Goal: Purchase product/service

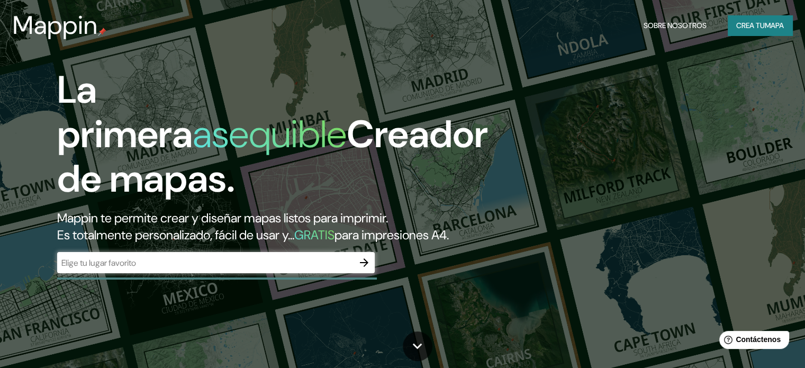
click at [152, 269] on input "text" at bounding box center [205, 263] width 296 height 12
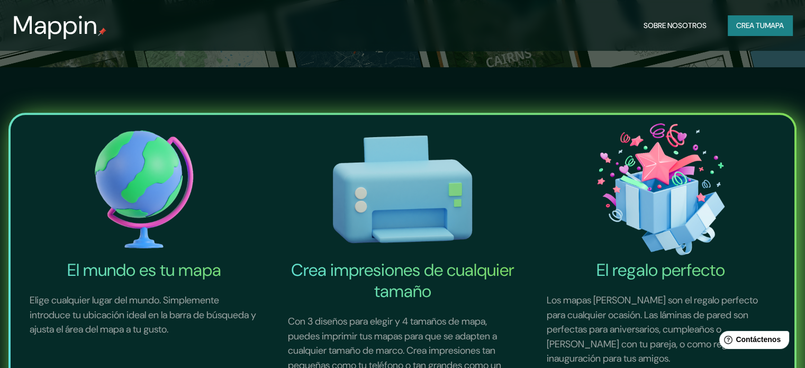
scroll to position [106, 0]
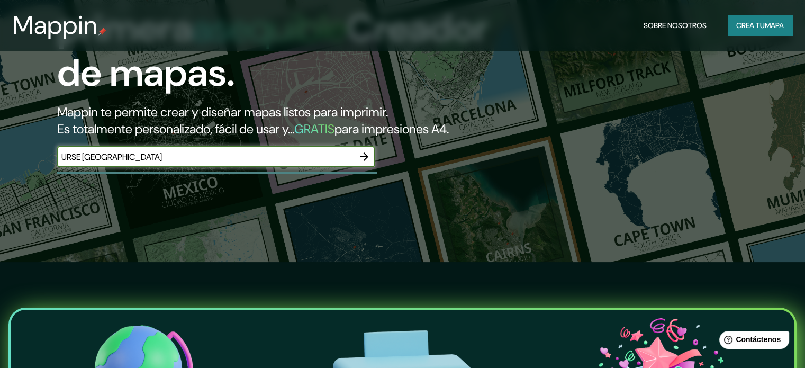
type input "URSE [GEOGRAPHIC_DATA]"
click at [363, 163] on icon "button" at bounding box center [364, 156] width 13 height 13
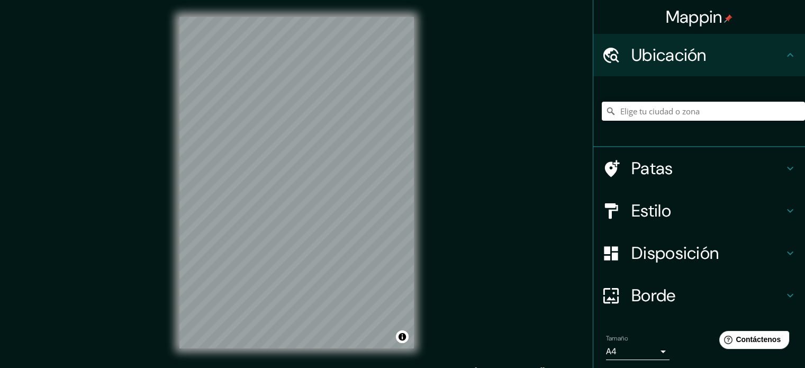
click at [671, 109] on input "Elige tu ciudad o zona" at bounding box center [703, 111] width 203 height 19
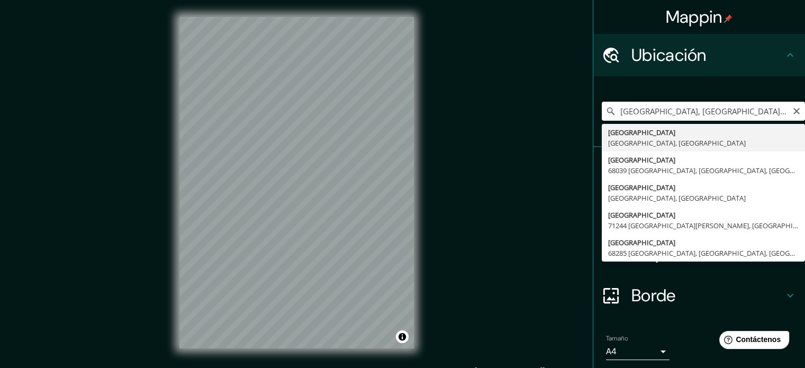
click at [740, 113] on input "[GEOGRAPHIC_DATA], [GEOGRAPHIC_DATA], [GEOGRAPHIC_DATA]" at bounding box center [703, 111] width 203 height 19
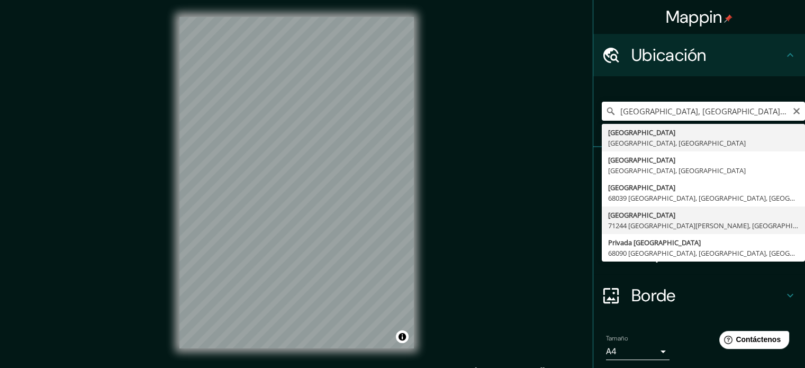
type input "[GEOGRAPHIC_DATA], [GEOGRAPHIC_DATA][PERSON_NAME], [GEOGRAPHIC_DATA]"
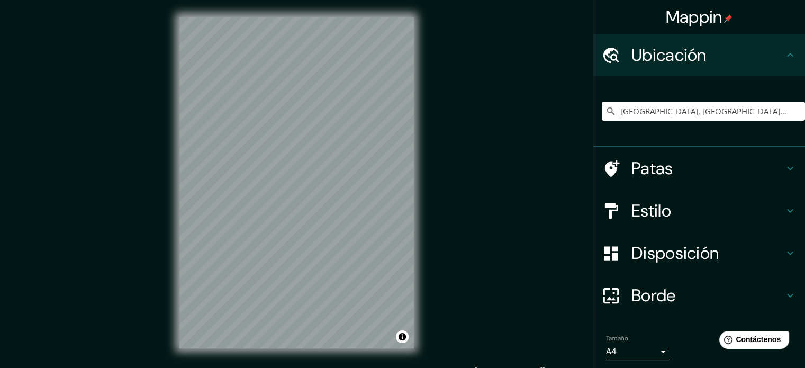
click at [721, 176] on h4 "Patas" at bounding box center [707, 168] width 152 height 21
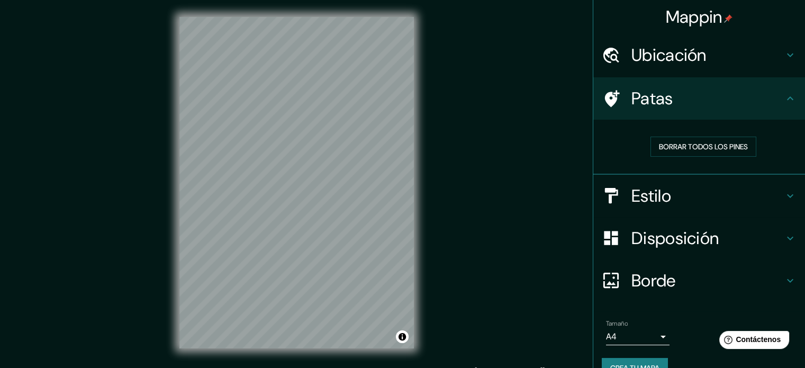
click at [742, 107] on h4 "Patas" at bounding box center [707, 98] width 152 height 21
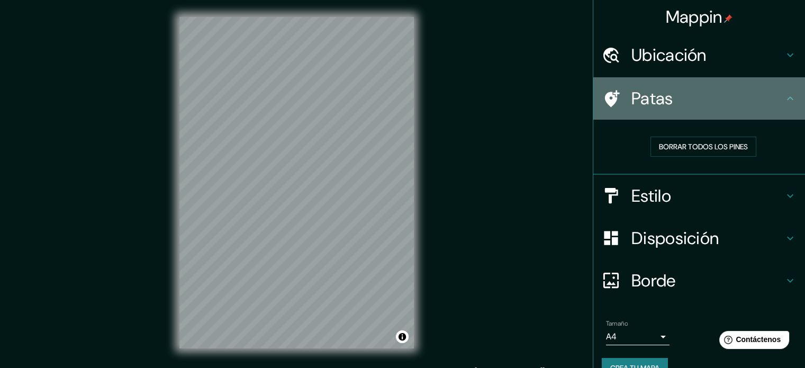
click at [602, 92] on icon at bounding box center [611, 98] width 19 height 19
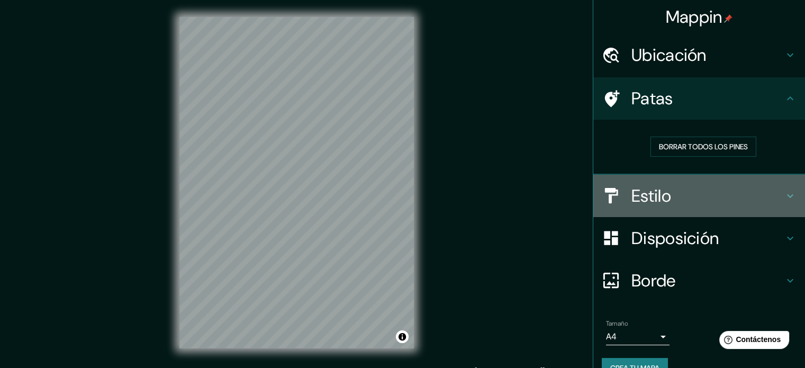
click at [667, 185] on h4 "Estilo" at bounding box center [707, 195] width 152 height 21
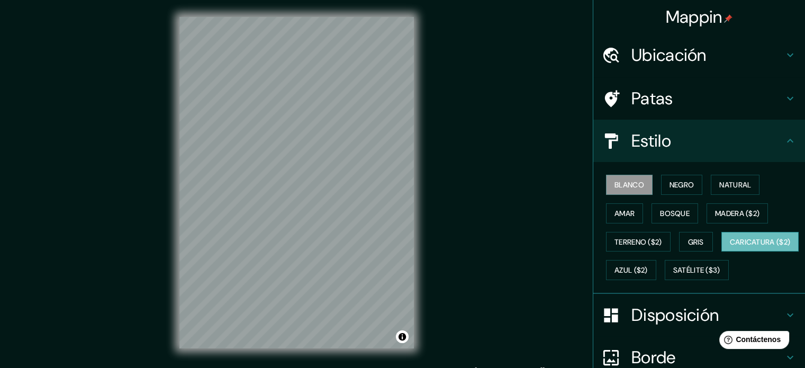
scroll to position [53, 0]
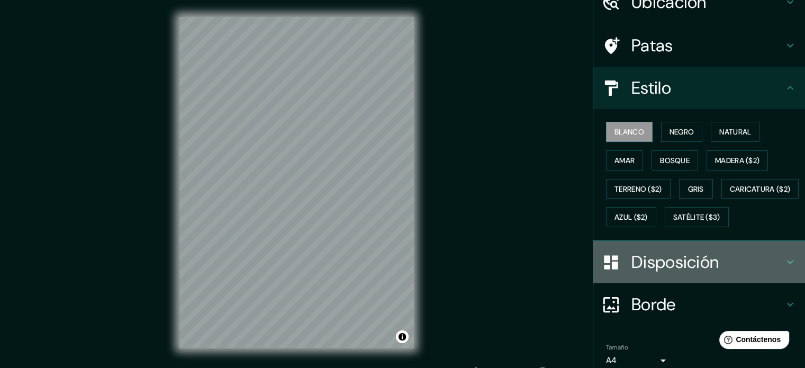
click at [668, 273] on font "Disposición" at bounding box center [674, 262] width 87 height 22
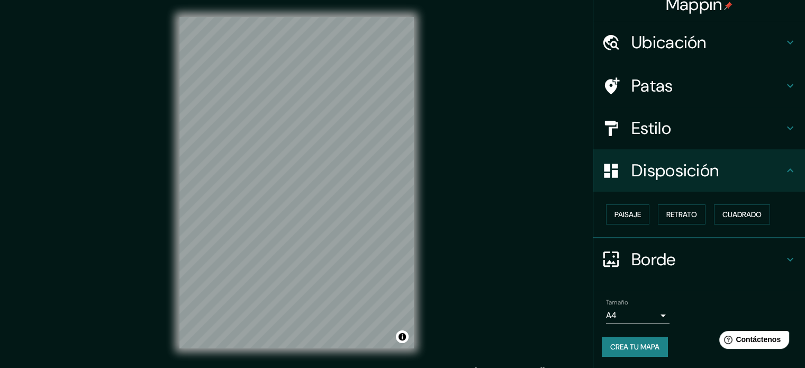
scroll to position [14, 0]
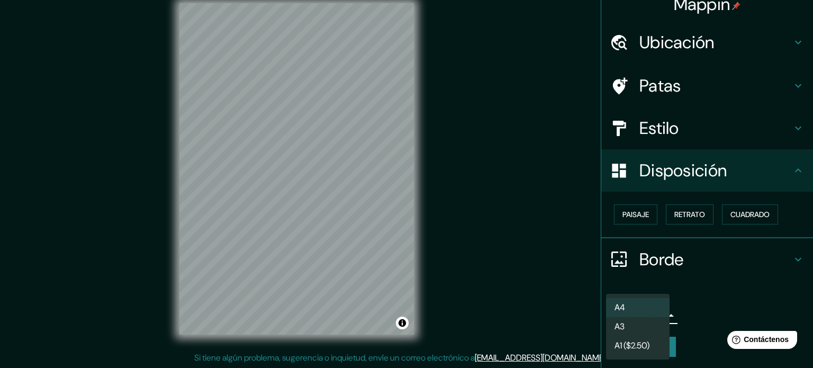
click at [649, 311] on body "Mappin Ubicación [GEOGRAPHIC_DATA], [GEOGRAPHIC_DATA][PERSON_NAME], [GEOGRAPHIC…" at bounding box center [406, 170] width 813 height 368
click at [687, 295] on div at bounding box center [406, 184] width 813 height 368
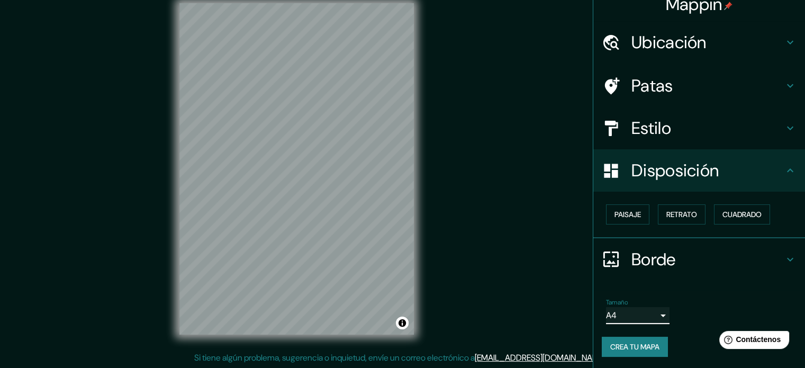
scroll to position [0, 0]
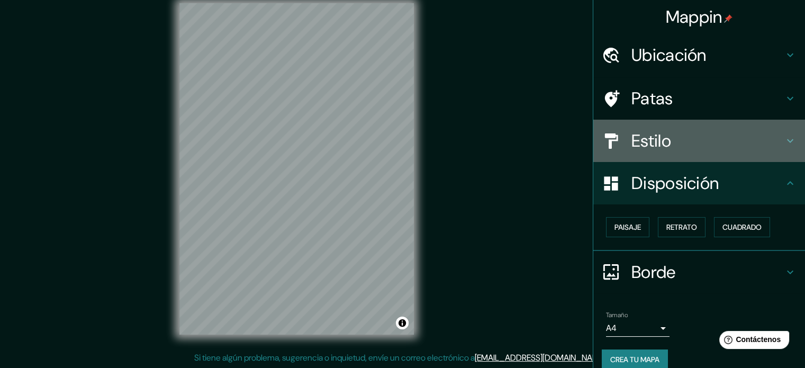
click at [709, 150] on h4 "Estilo" at bounding box center [707, 140] width 152 height 21
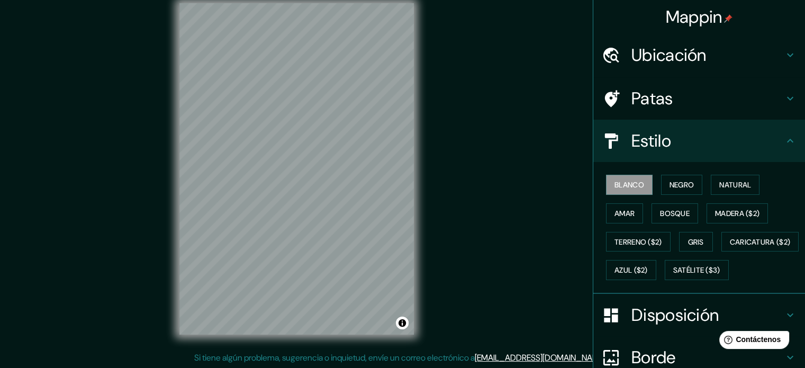
click at [729, 91] on h4 "Patas" at bounding box center [707, 98] width 152 height 21
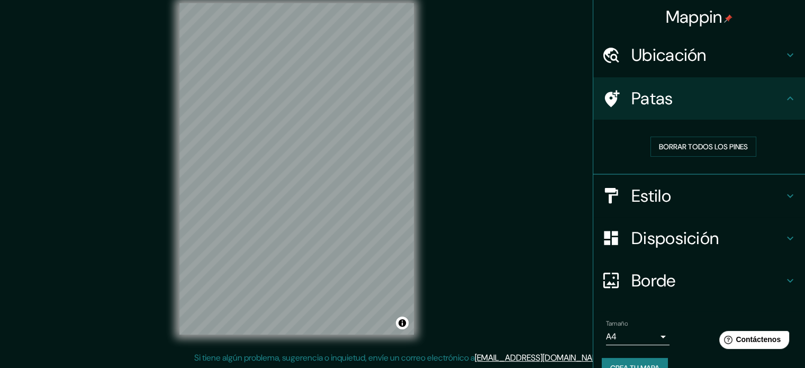
click at [739, 51] on h4 "Ubicación" at bounding box center [707, 54] width 152 height 21
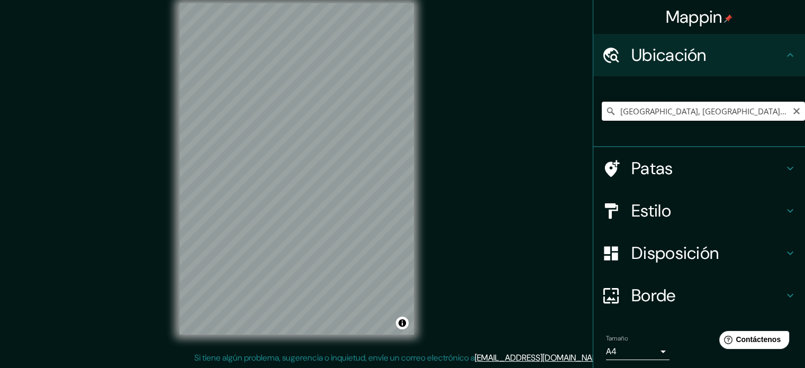
click at [770, 112] on input "[GEOGRAPHIC_DATA], [GEOGRAPHIC_DATA][PERSON_NAME], [GEOGRAPHIC_DATA]" at bounding box center [703, 111] width 203 height 19
click at [772, 110] on input "[GEOGRAPHIC_DATA], [GEOGRAPHIC_DATA][PERSON_NAME], [GEOGRAPHIC_DATA]" at bounding box center [703, 111] width 203 height 19
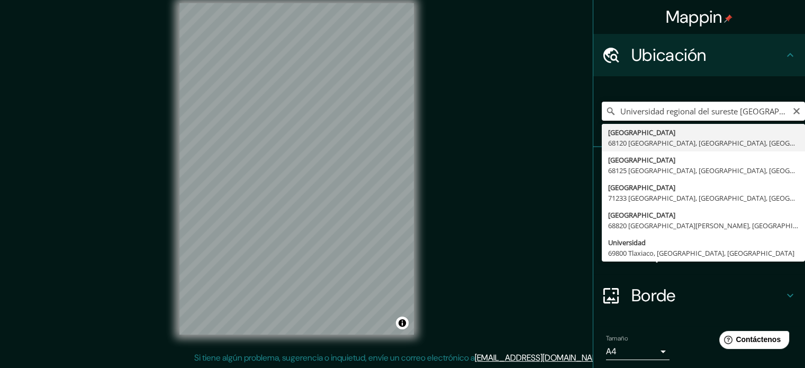
type input "Universidad regional del sureste [GEOGRAPHIC_DATA]"
